Goal: Information Seeking & Learning: Learn about a topic

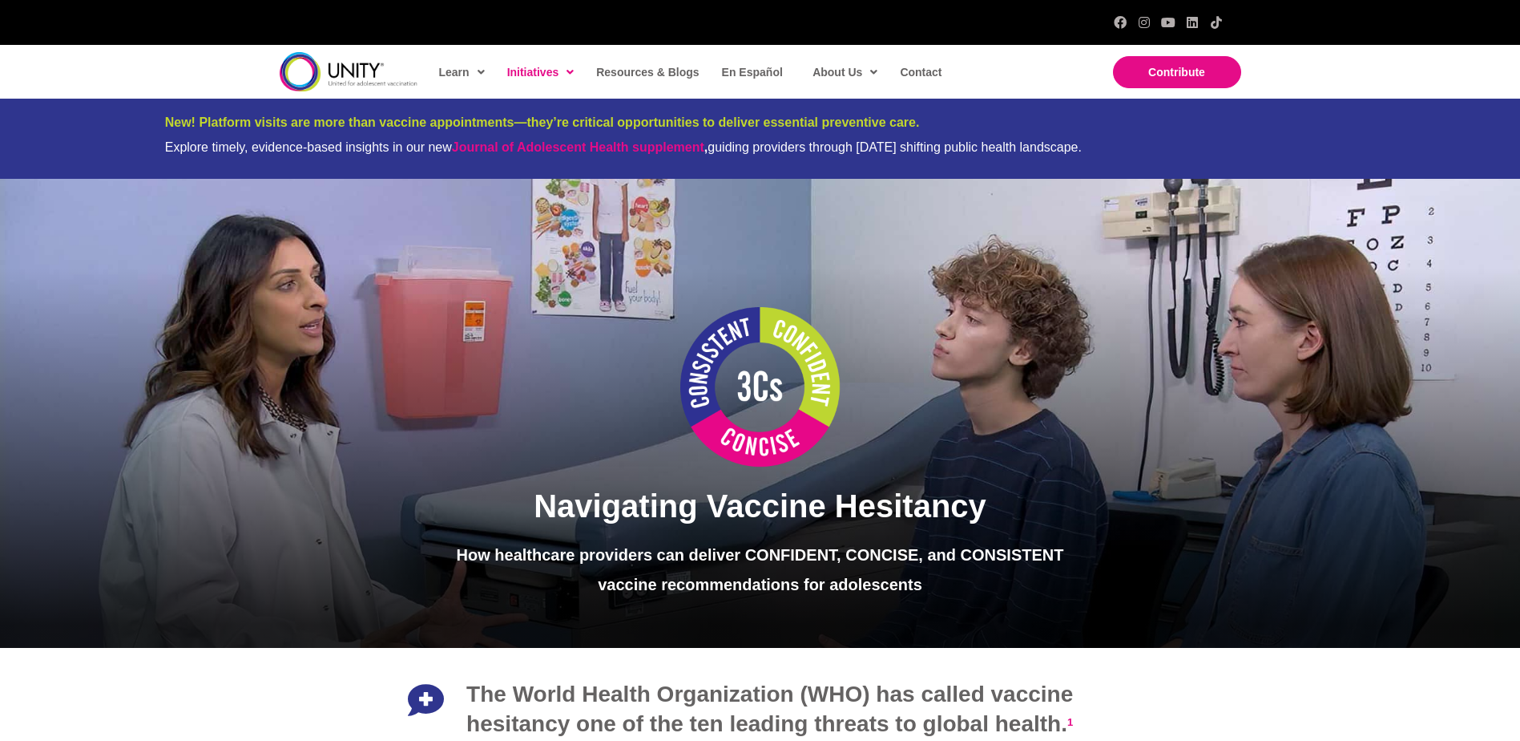
click at [1483, 60] on div "Learn Healthcare Providers Parents Teens & Young Adults Initiatives Adolescent …" at bounding box center [760, 72] width 1520 height 54
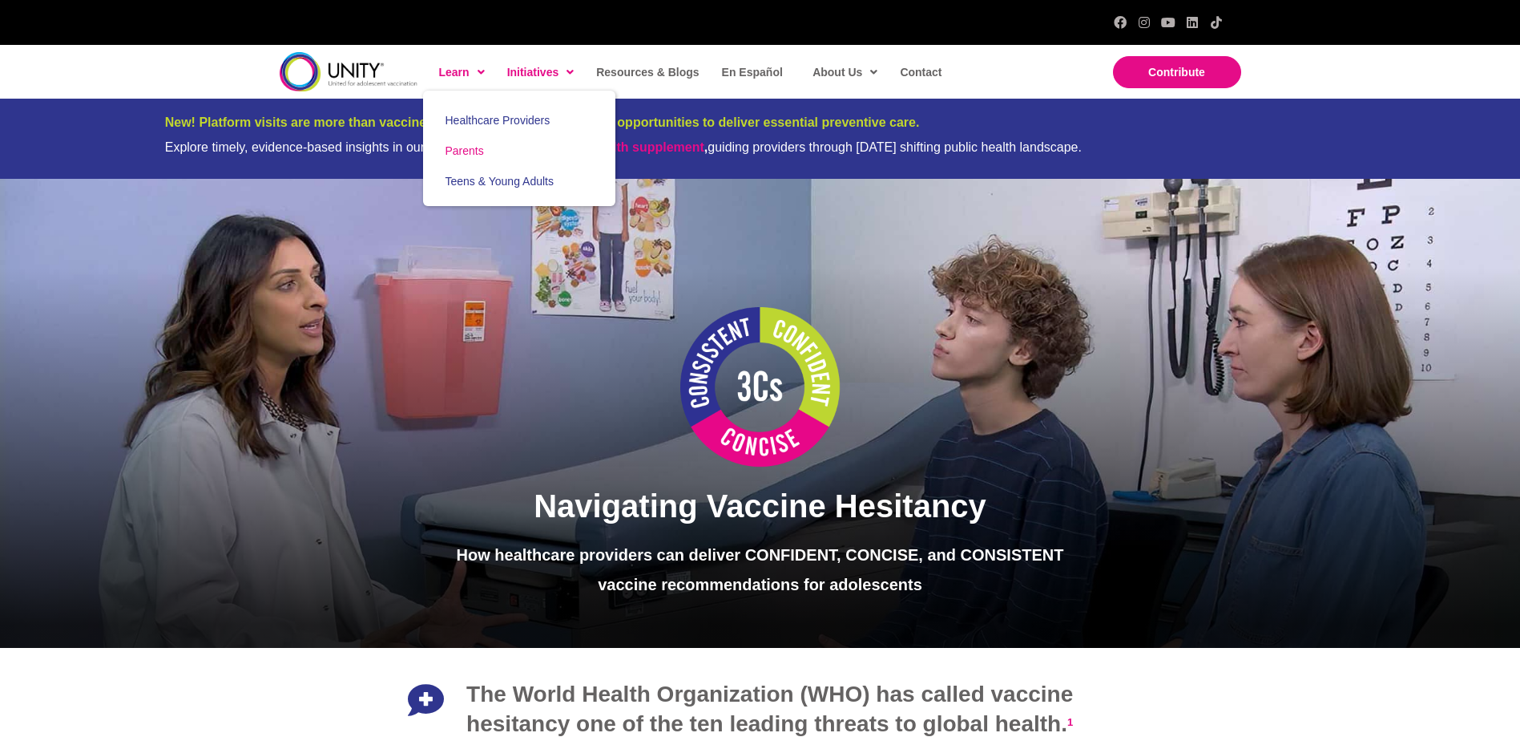
click at [470, 151] on span "Parents" at bounding box center [465, 150] width 38 height 13
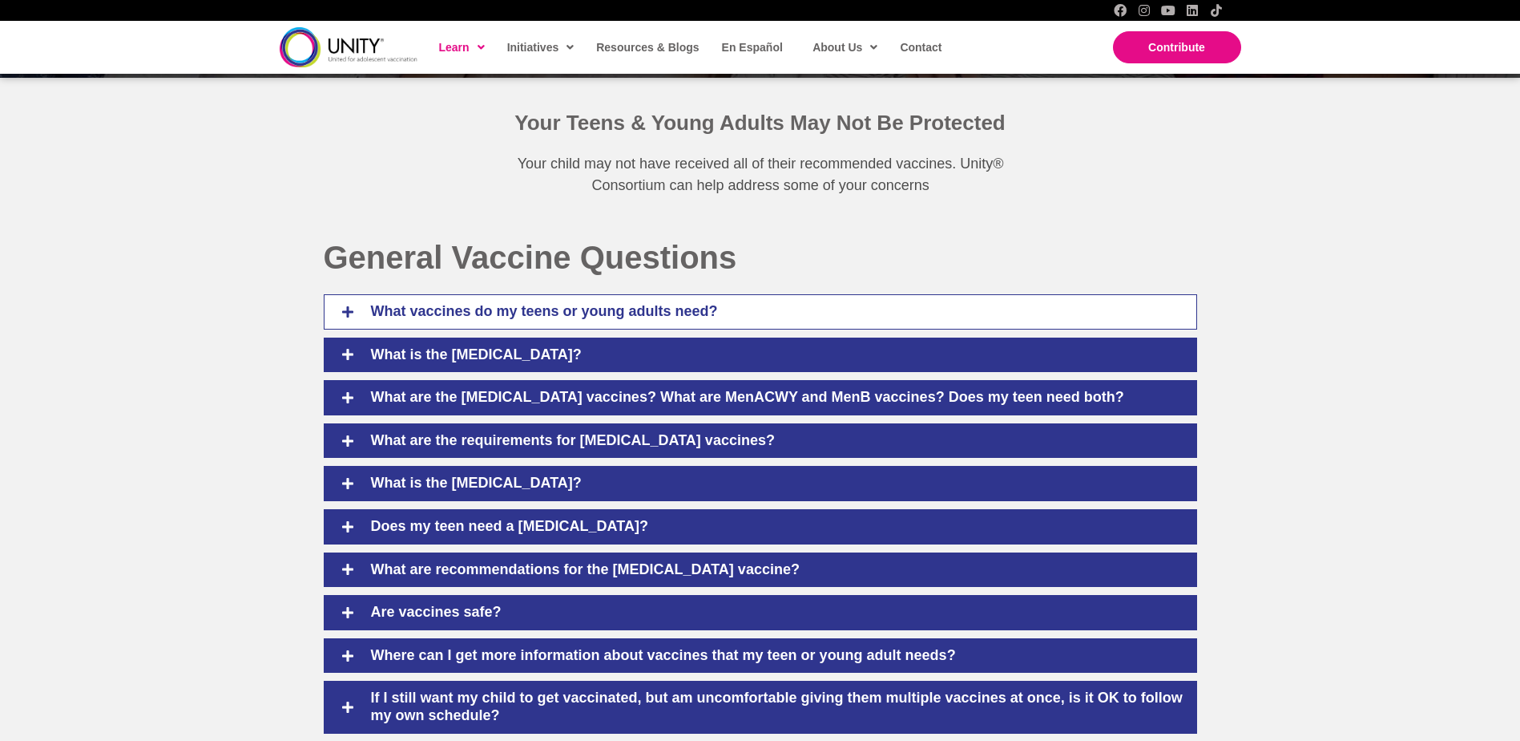
scroll to position [801, 0]
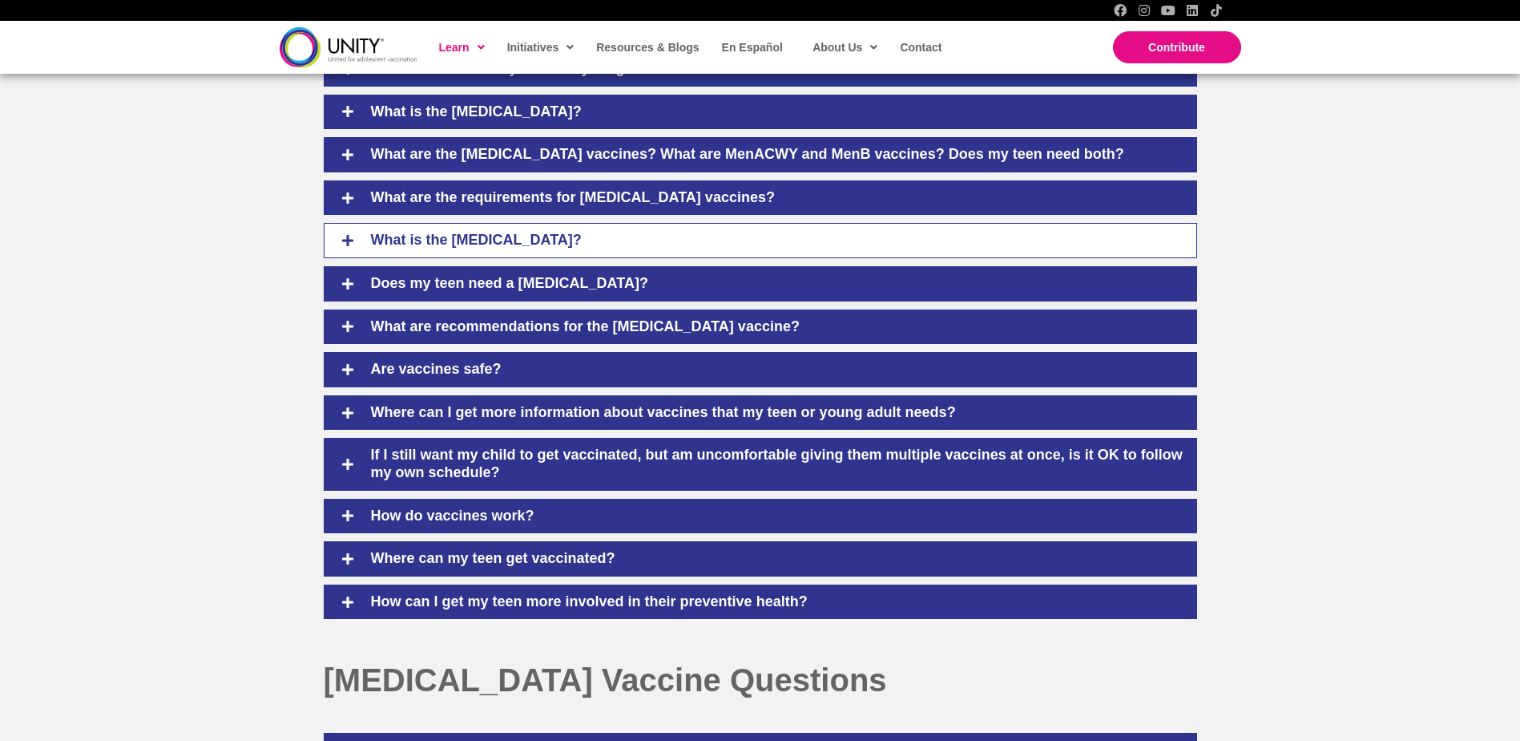
click at [478, 249] on h4 "What is the [MEDICAL_DATA]?" at bounding box center [772, 241] width 834 height 18
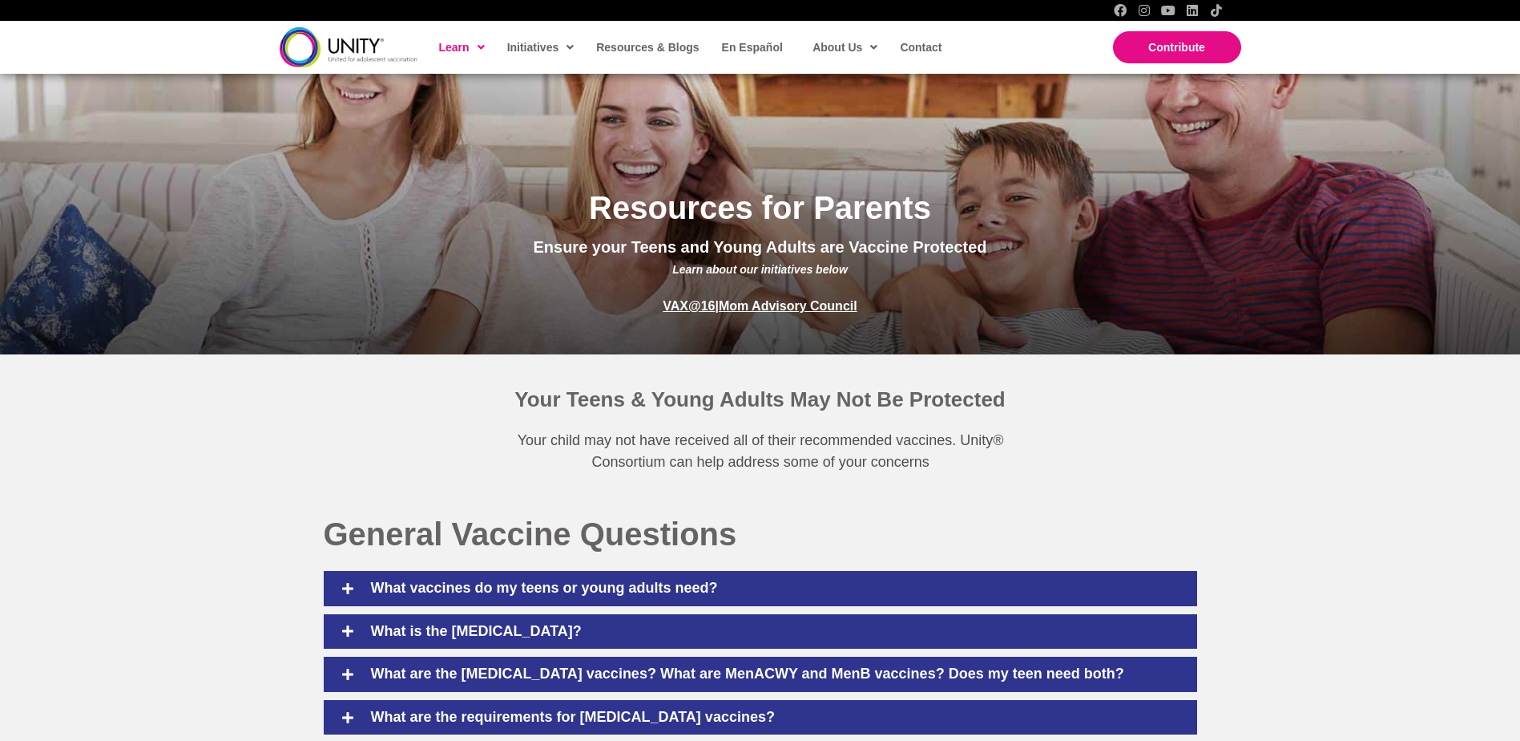
scroll to position [0, 0]
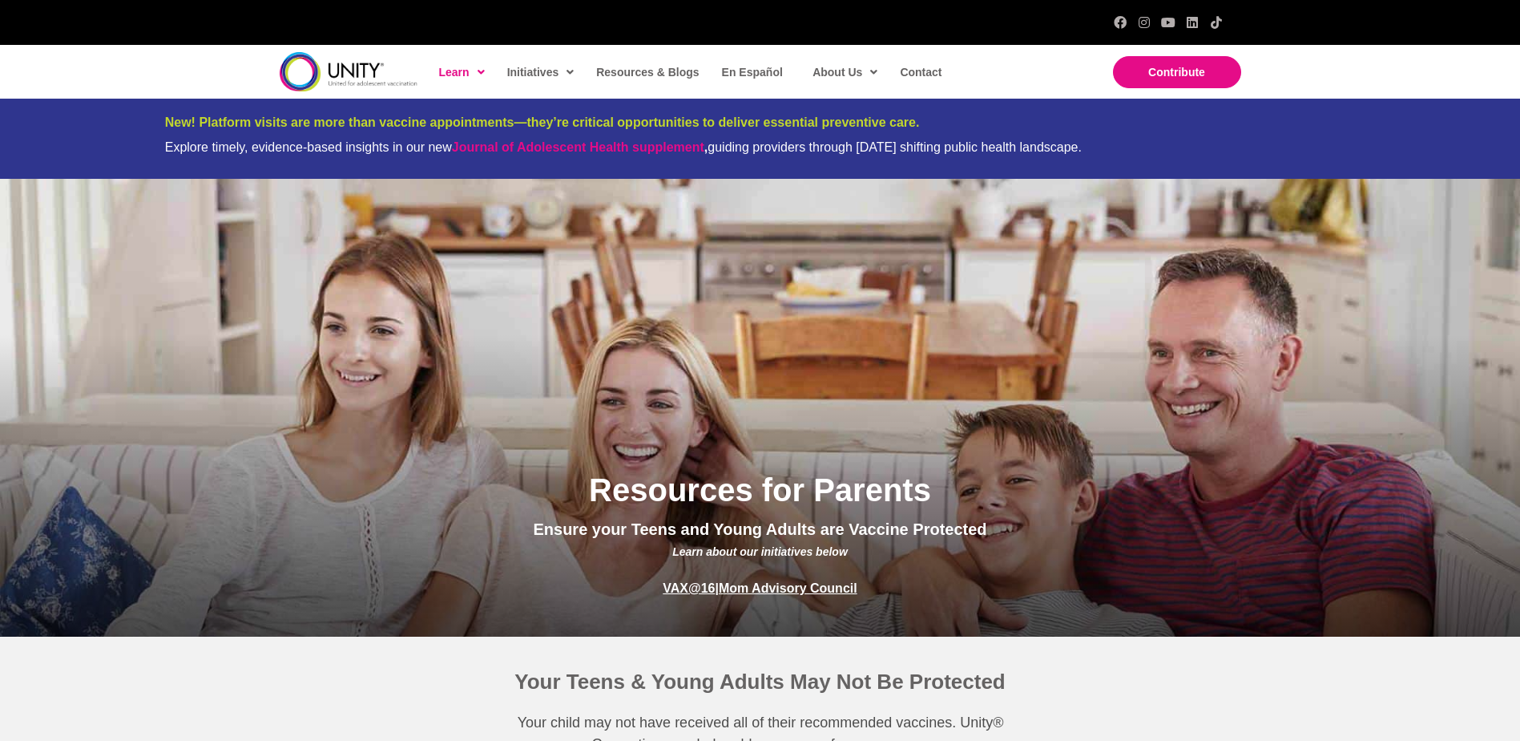
click at [236, 72] on div "Learn Healthcare Providers Parents Teens & Young Adults Initiatives Adolescent …" at bounding box center [760, 72] width 1520 height 54
click at [244, 658] on div "Your Teens & Young Adults May Not Be Protected Your child may not have received…" at bounding box center [760, 699] width 1520 height 127
click at [240, 653] on div "Your Teens & Young Adults May Not Be Protected Your child may not have received…" at bounding box center [760, 699] width 1520 height 127
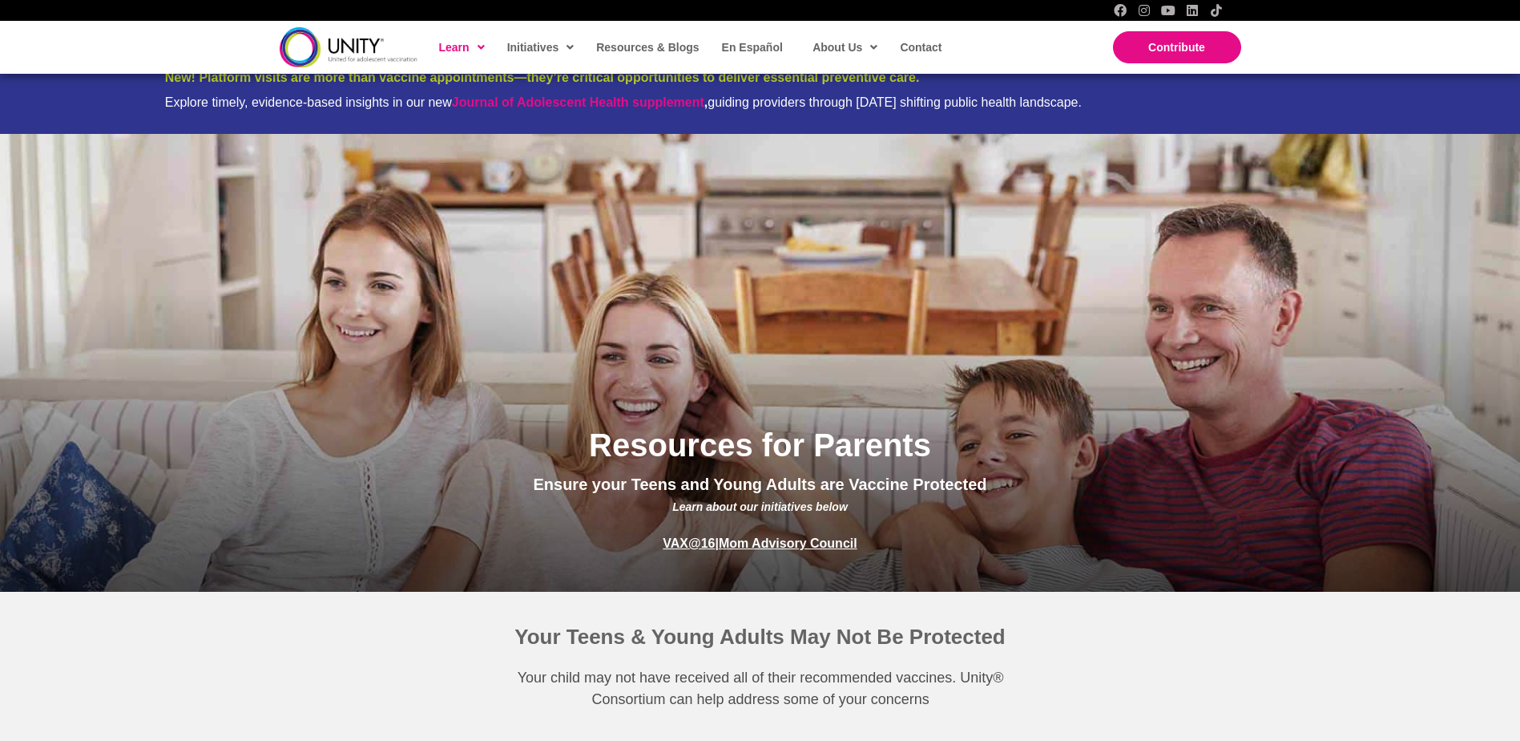
scroll to position [160, 0]
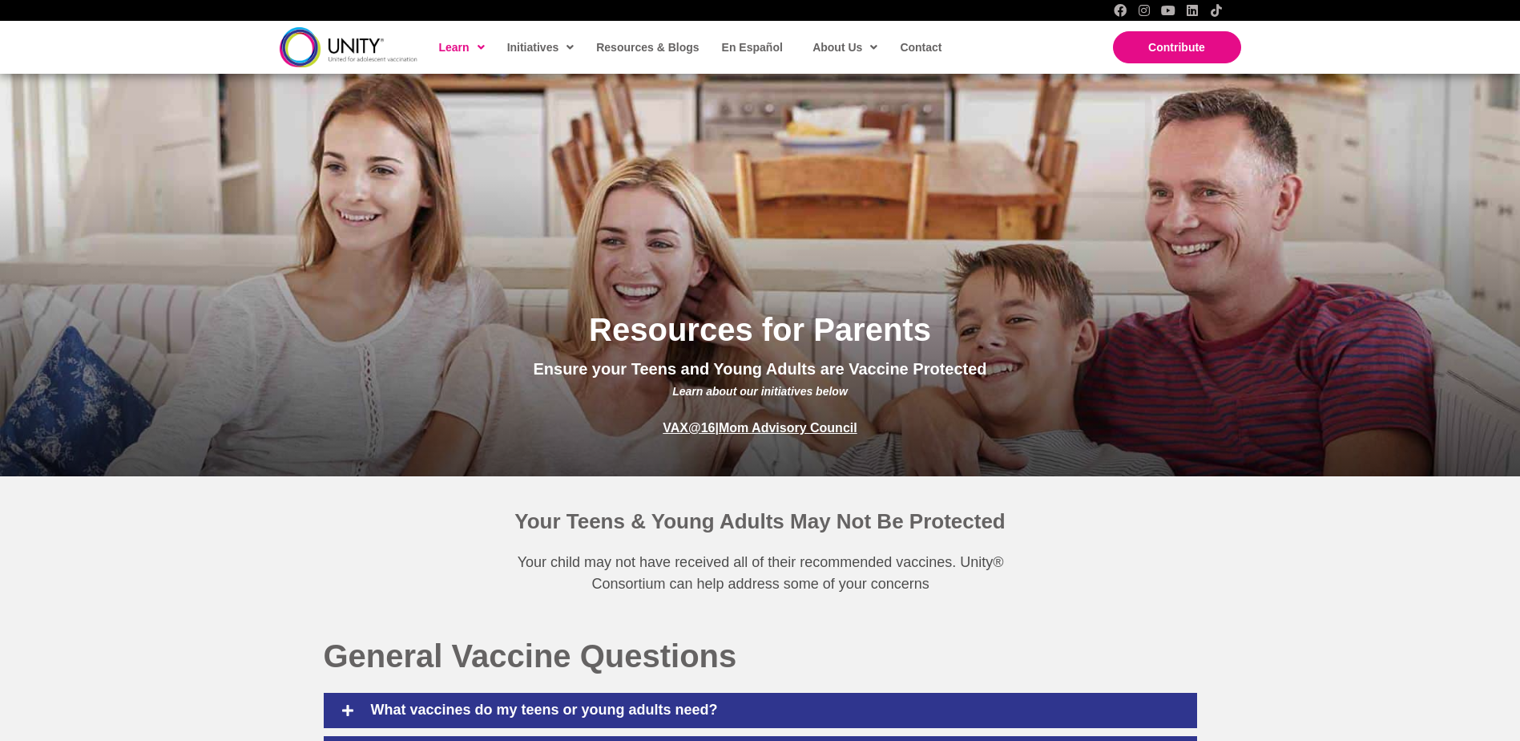
click at [987, 553] on p "Your child may not have received all of their recommended vaccines. Unity® Cons…" at bounding box center [760, 572] width 551 height 43
click at [1043, 550] on div "Your Teens & Young Adults May Not Be Protected" at bounding box center [760, 521] width 915 height 59
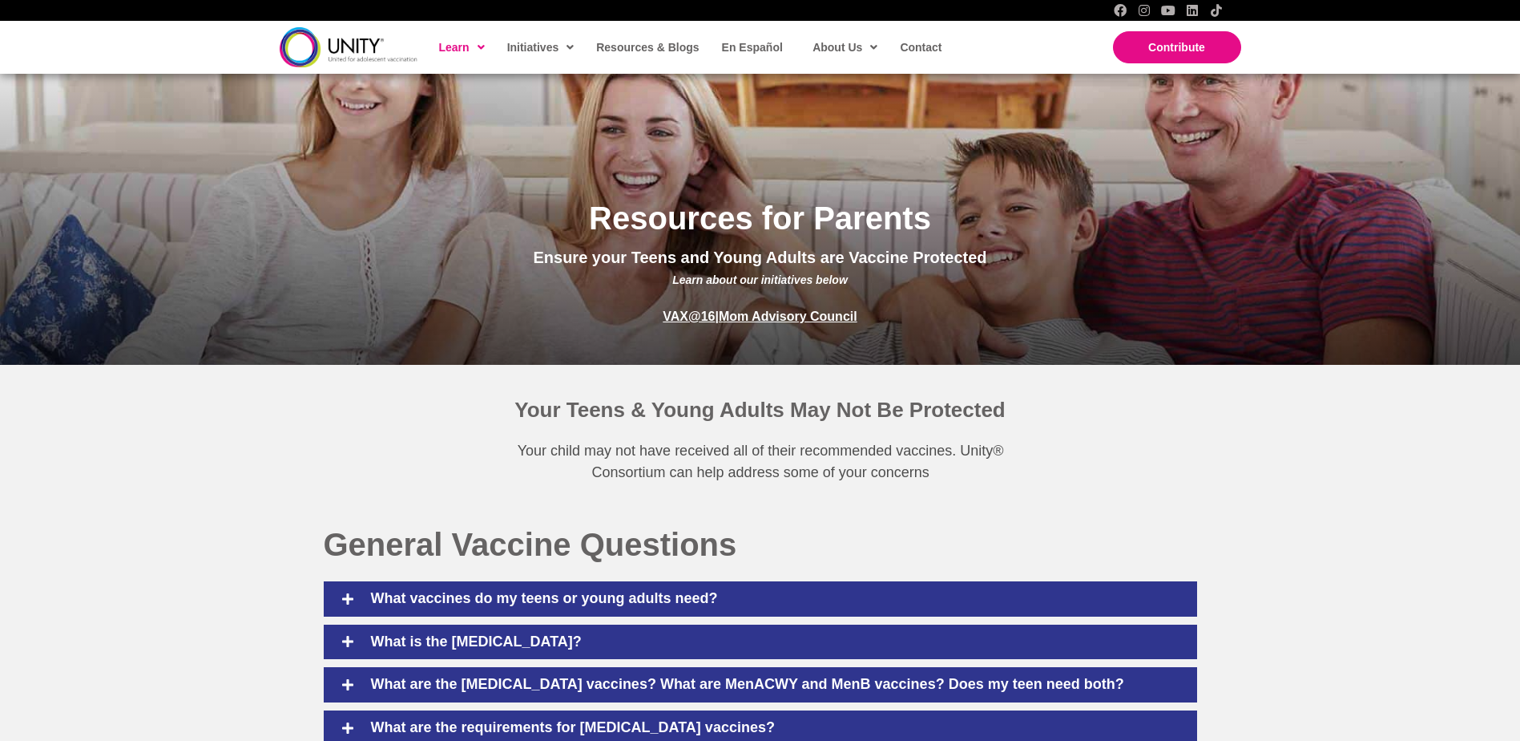
scroll to position [321, 0]
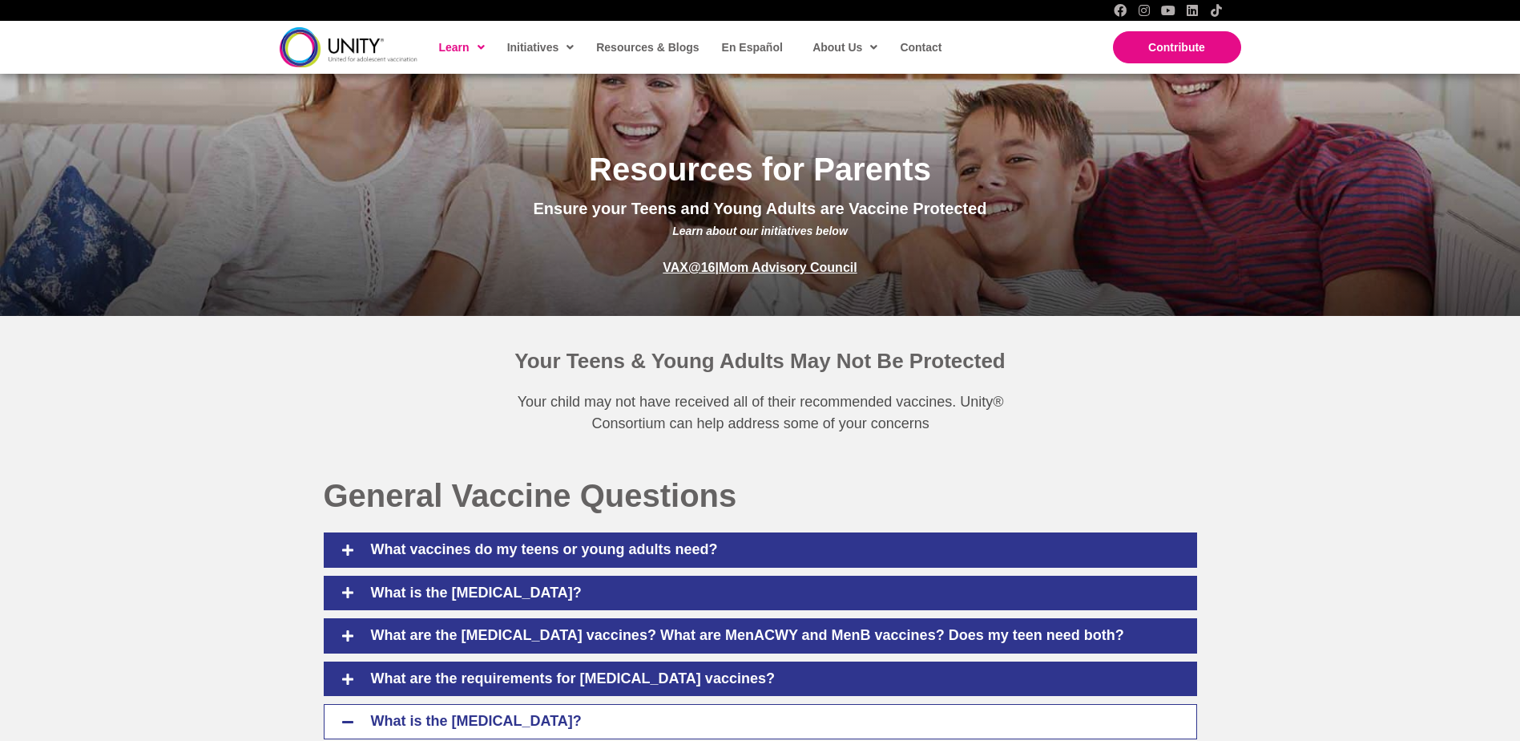
click at [1331, 422] on div "Your Teens & Young Adults May Not Be Protected Your child may not have received…" at bounding box center [760, 379] width 1520 height 127
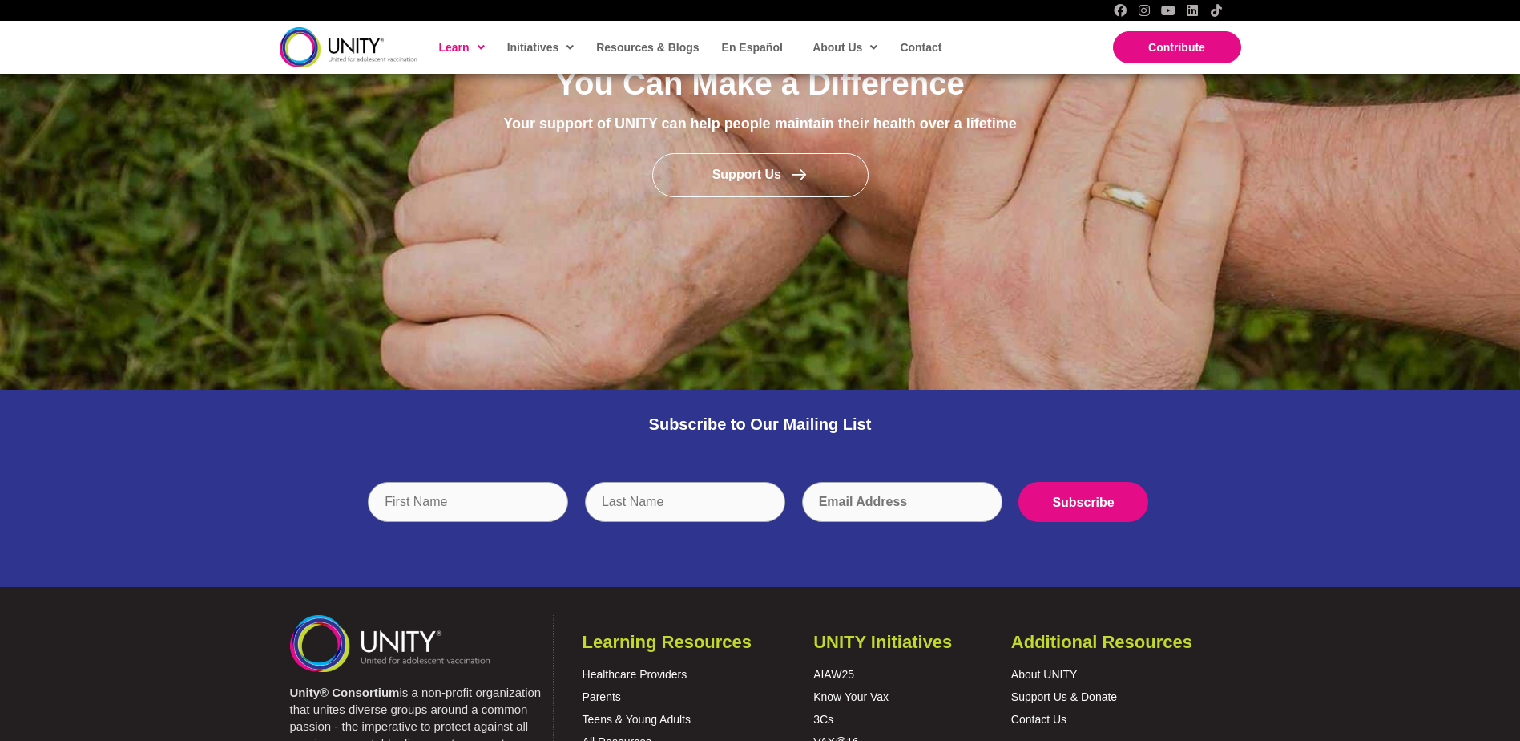
scroll to position [2324, 0]
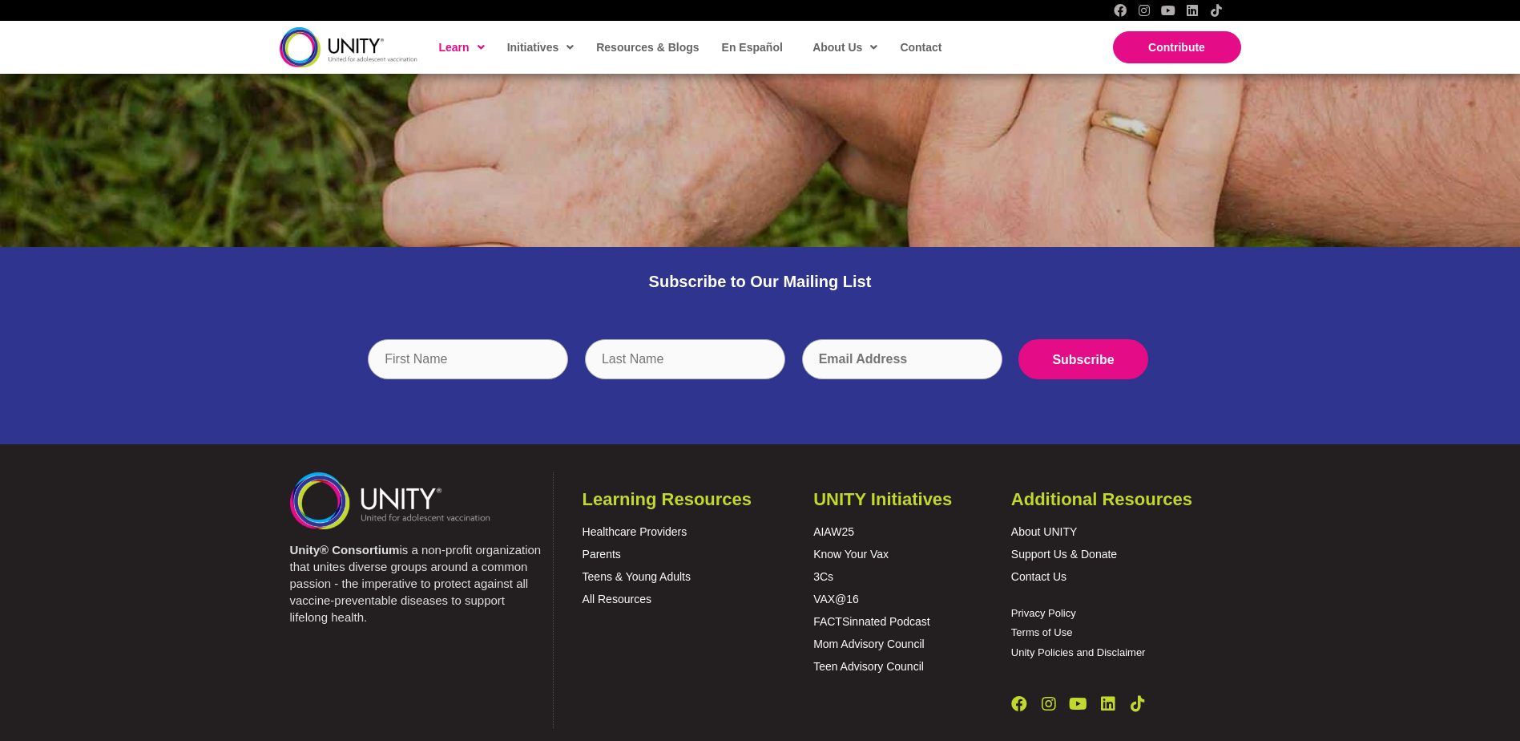
click at [640, 671] on div "Learning Resources Healthcare Providers Parents Teens & Young Adults All Resour…" at bounding box center [675, 600] width 245 height 256
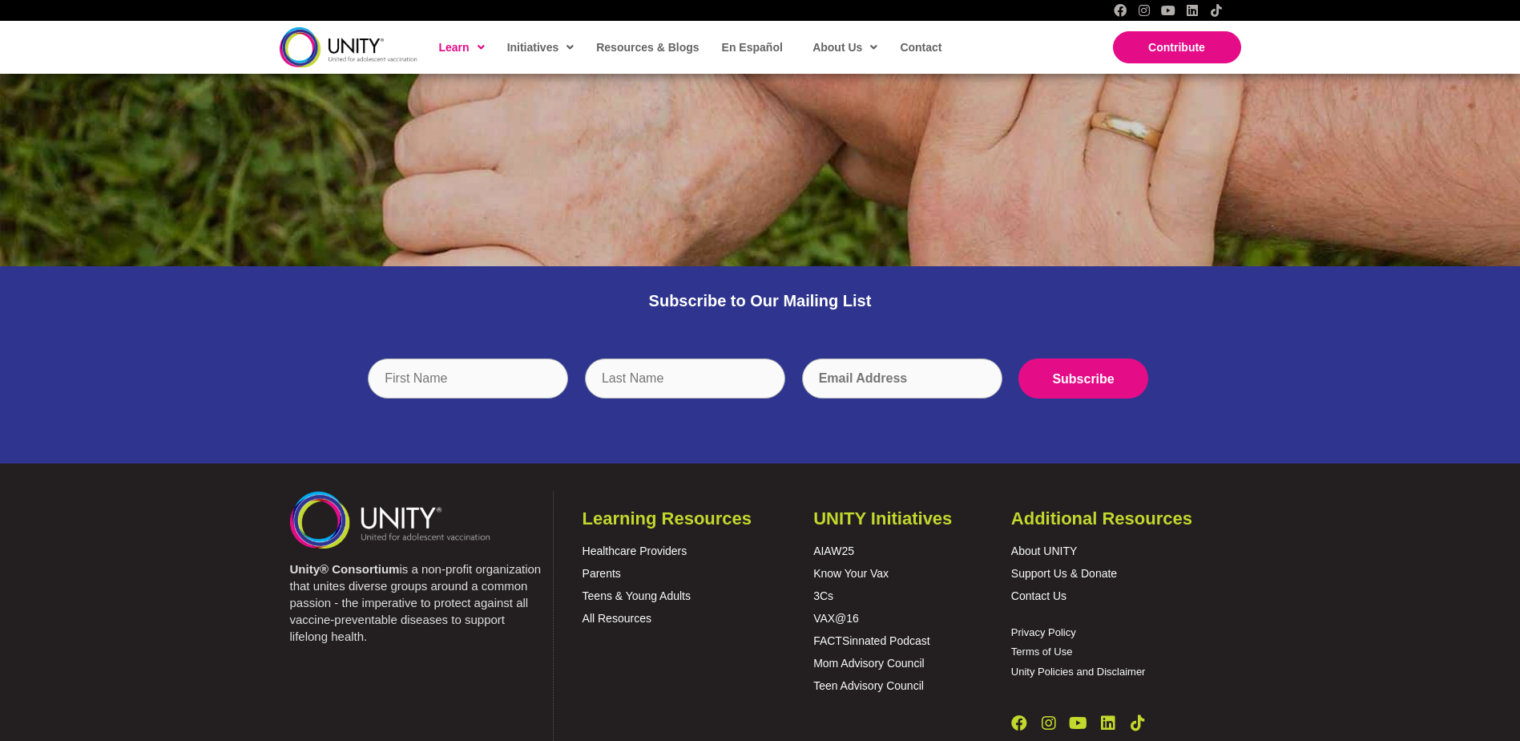
scroll to position [2363, 0]
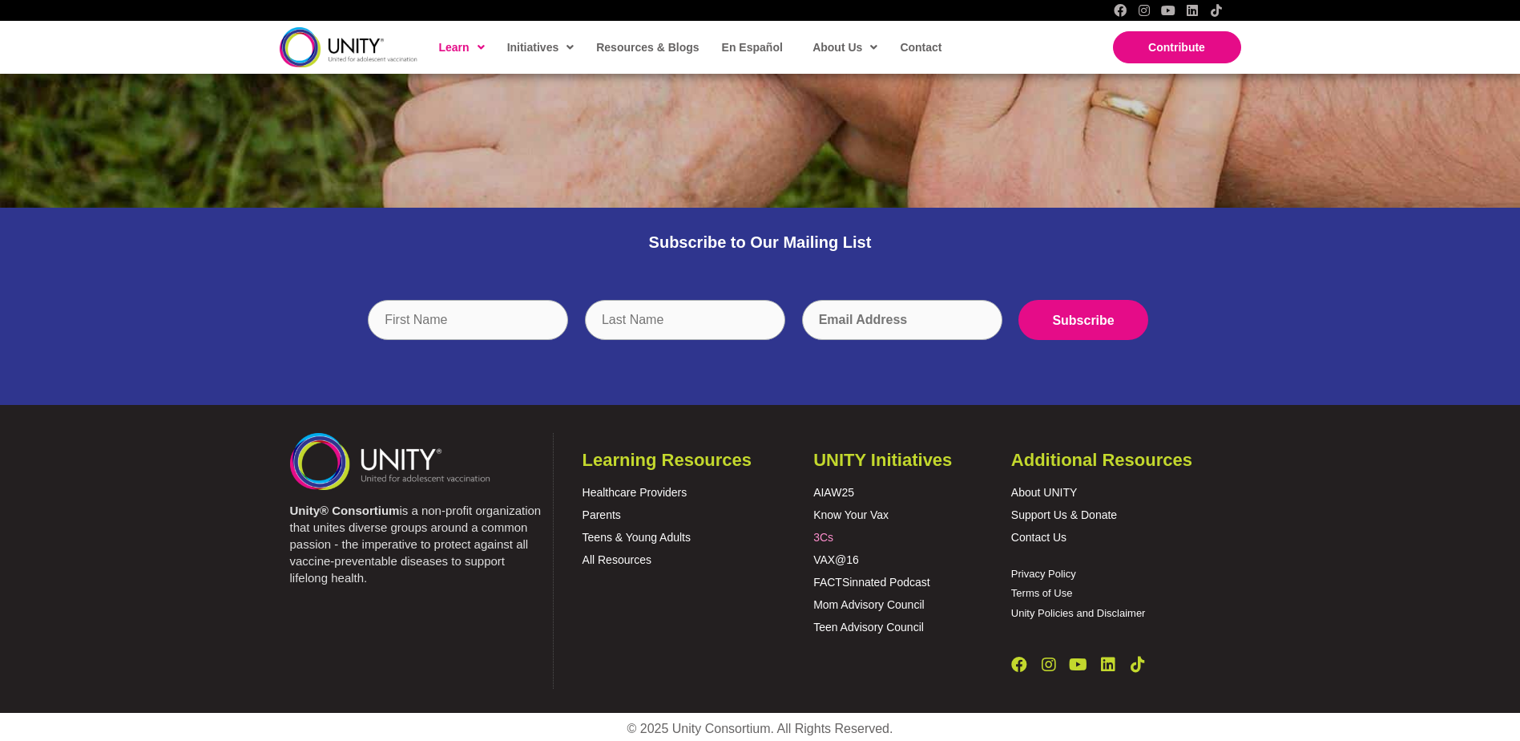
click at [828, 537] on link "3Cs" at bounding box center [823, 537] width 20 height 13
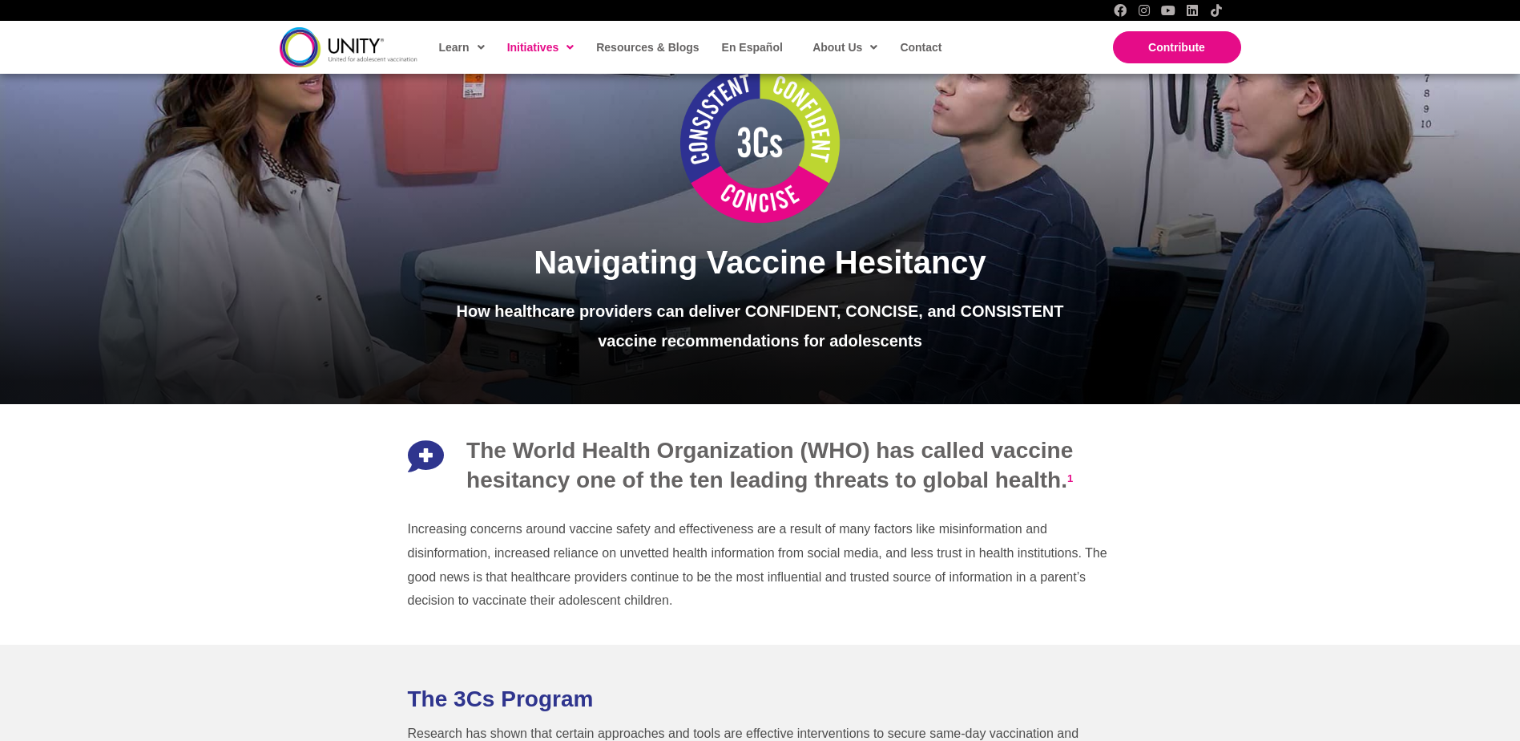
scroll to position [80, 0]
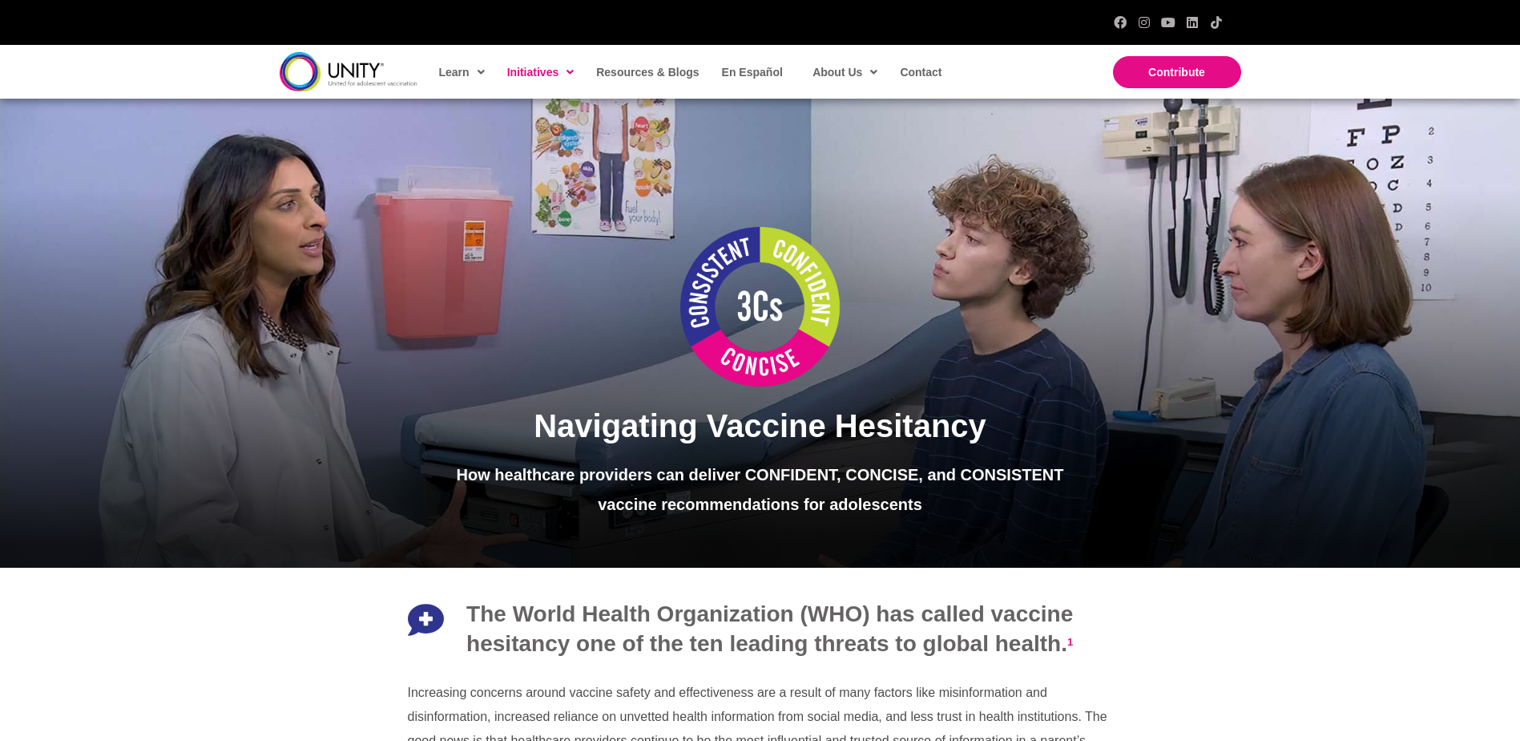
click at [1200, 653] on div "The World Health Organization (WHO) has called vaccine hesitancy one of the ten…" at bounding box center [760, 687] width 1520 height 240
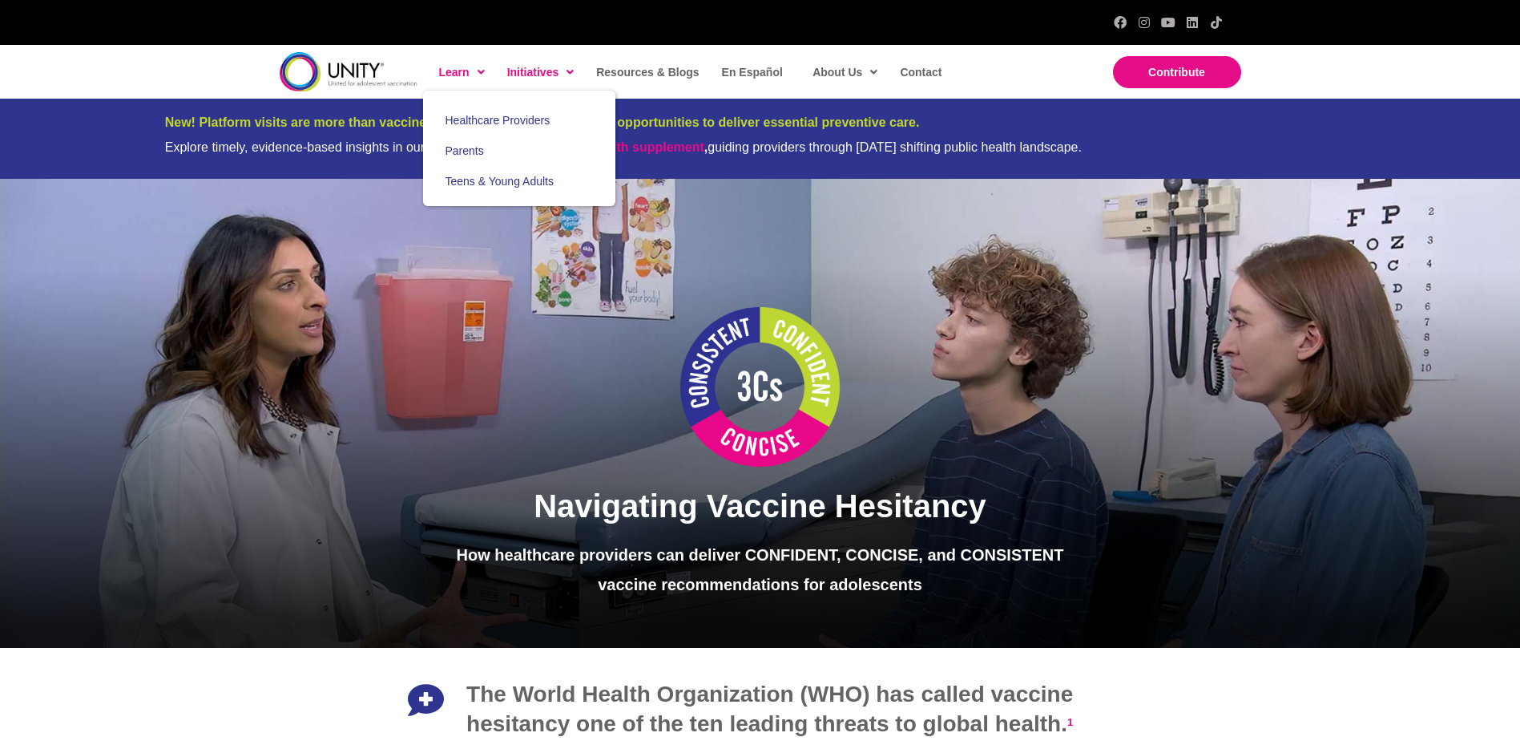
click at [453, 71] on span "Learn" at bounding box center [462, 72] width 46 height 24
click at [466, 184] on span "Teens & Young Adults" at bounding box center [500, 181] width 108 height 13
